Goal: Navigation & Orientation: Find specific page/section

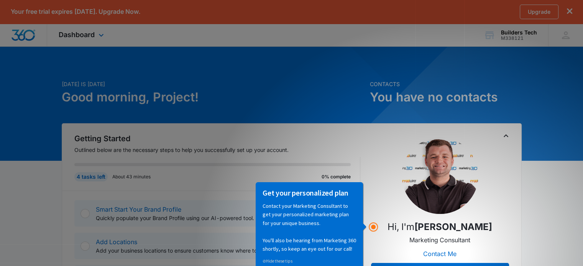
click at [16, 41] on div at bounding box center [23, 35] width 47 height 23
click at [29, 35] on img "Dashboard" at bounding box center [23, 36] width 25 height 12
click at [569, 13] on icon "dismiss this dialog" at bounding box center [569, 10] width 5 height 5
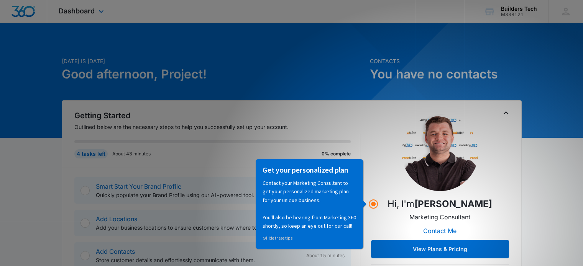
click at [25, 6] on img "Dashboard" at bounding box center [23, 12] width 25 height 12
click at [26, 6] on img "Dashboard" at bounding box center [23, 12] width 25 height 12
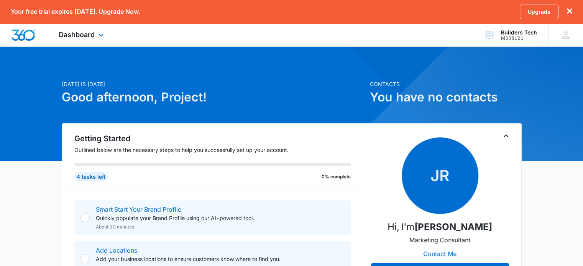
click at [28, 33] on img "Dashboard" at bounding box center [23, 36] width 25 height 12
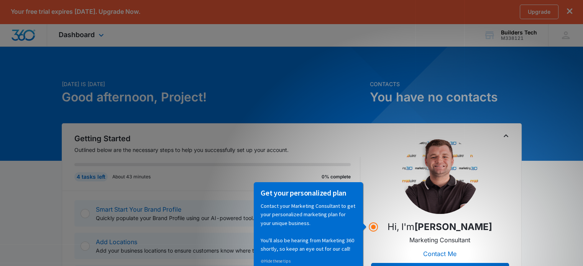
click at [305, 24] on div "Dashboard Apps Reputation Websites Forms CRM Email Shop Payments POS Ads Intell…" at bounding box center [291, 35] width 583 height 23
click at [23, 35] on img "Dashboard" at bounding box center [23, 36] width 25 height 12
